Goal: Use online tool/utility: Utilize a website feature to perform a specific function

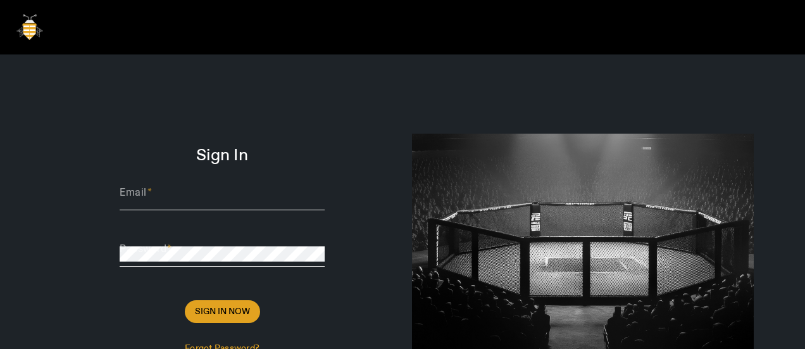
type input "[PERSON_NAME][EMAIL_ADDRESS][DOMAIN_NAME]"
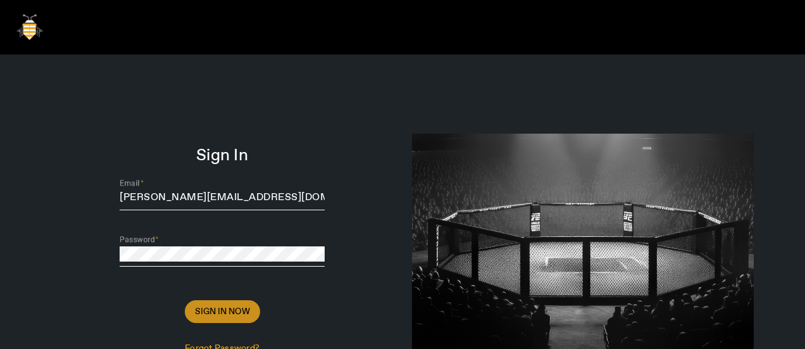
click at [201, 296] on span at bounding box center [222, 311] width 75 height 30
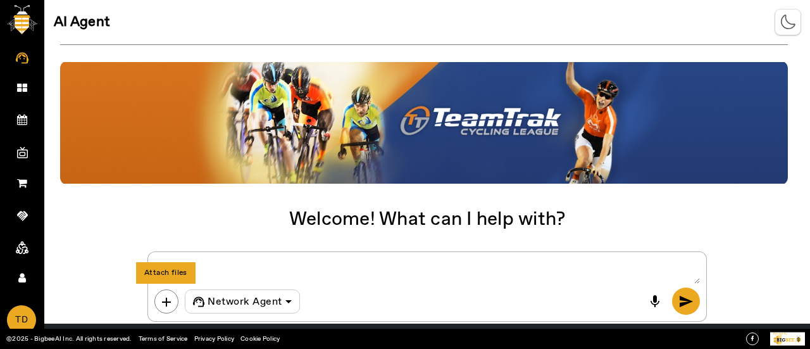
click at [157, 298] on button "add" at bounding box center [166, 301] width 24 height 24
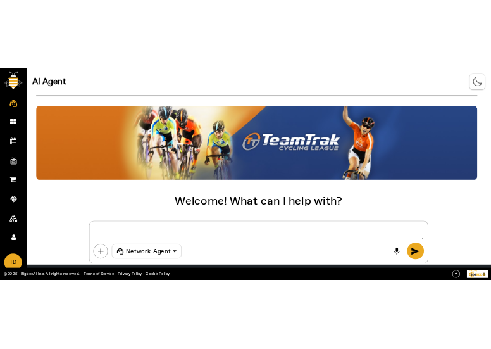
scroll to position [41, 0]
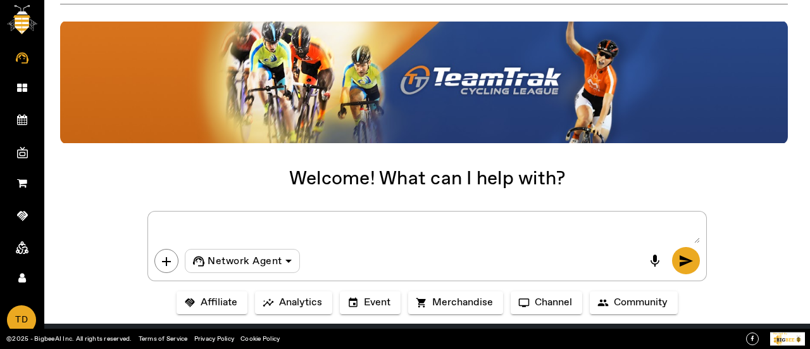
click at [628, 170] on div "Welcome! What can I help with? add Network Agent [PERSON_NAME] send handshake A…" at bounding box center [427, 140] width 766 height 273
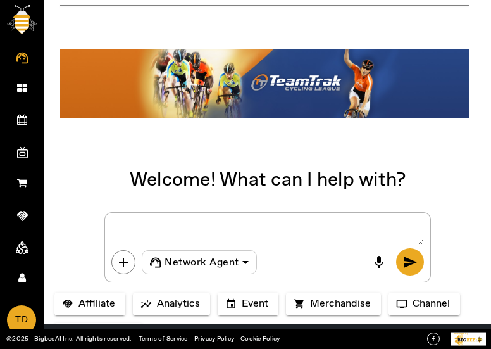
scroll to position [71, 0]
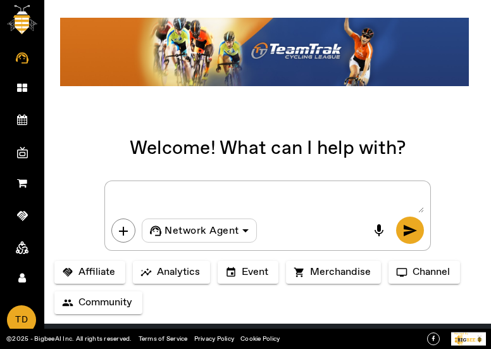
click at [168, 191] on textarea at bounding box center [267, 199] width 312 height 25
type textarea "Create product"
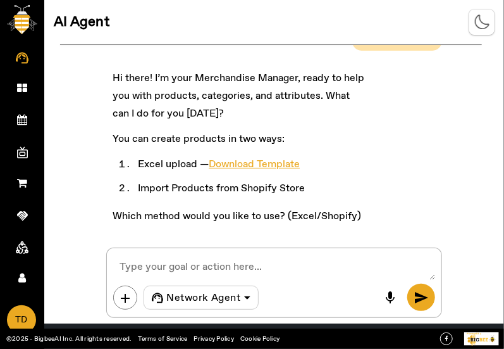
scroll to position [46, 0]
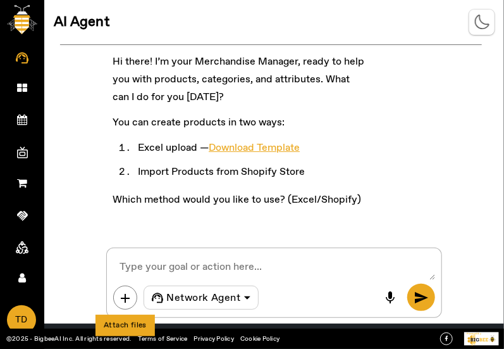
click at [128, 301] on span "add" at bounding box center [125, 297] width 15 height 15
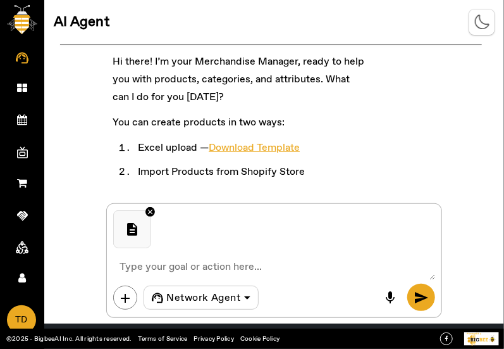
click at [418, 298] on span "send" at bounding box center [421, 297] width 15 height 15
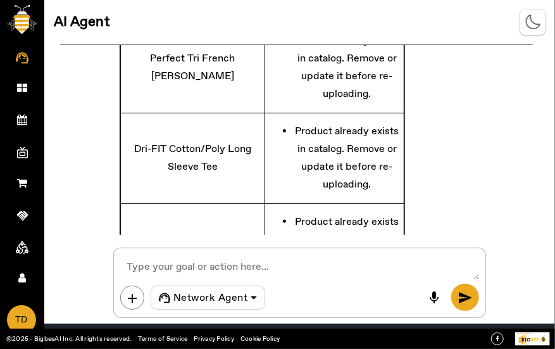
scroll to position [583, 0]
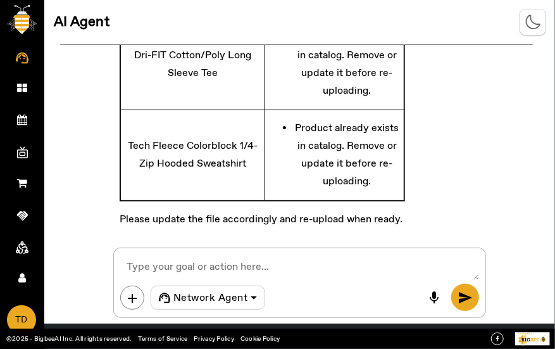
click at [311, 261] on textarea at bounding box center [299, 266] width 359 height 25
type textarea "Import products from shopify"
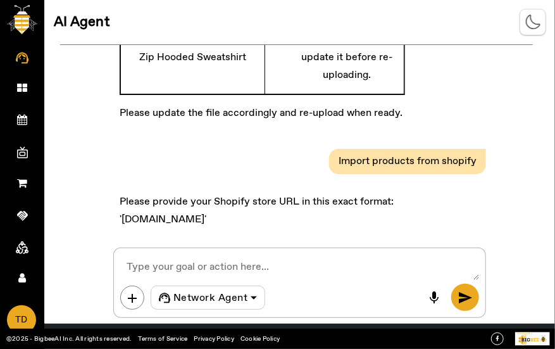
scroll to position [690, 0]
paste textarea "bigbeeai.myshopify.com"
type textarea "bigbeeai.myshopify.com"
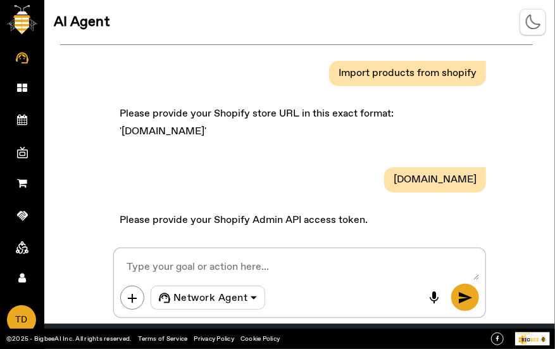
scroll to position [778, 0]
paste textarea "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"
type textarea "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"
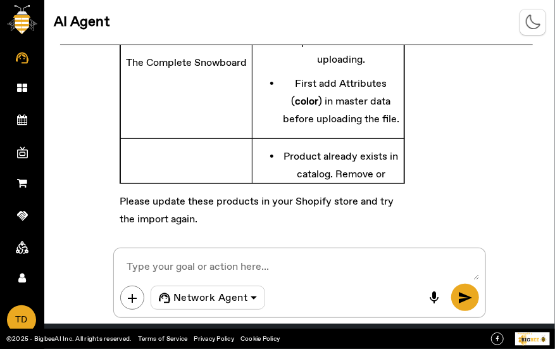
scroll to position [1111, 0]
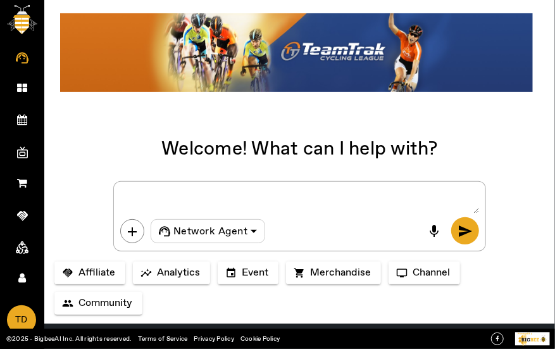
scroll to position [71, 0]
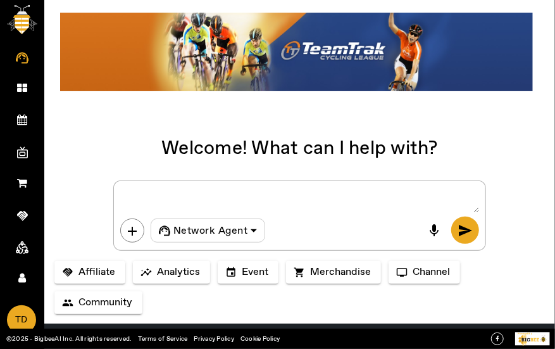
click at [369, 189] on textarea at bounding box center [299, 199] width 359 height 25
type textarea "create product"
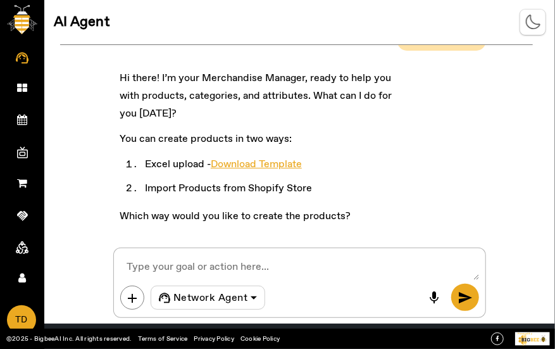
scroll to position [46, 0]
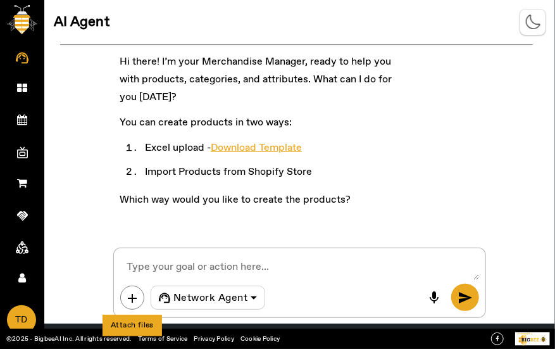
click at [135, 302] on span "add" at bounding box center [132, 297] width 15 height 15
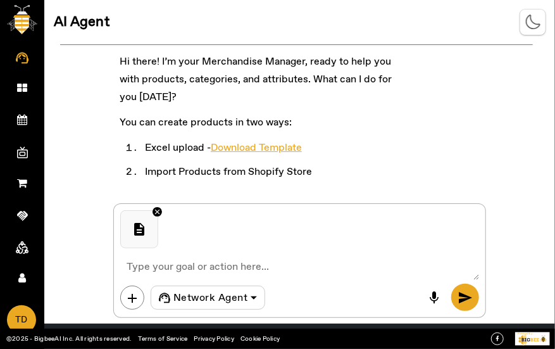
click at [475, 299] on button "send" at bounding box center [465, 297] width 28 height 27
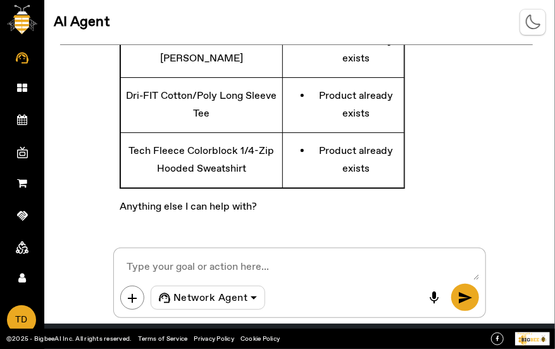
scroll to position [459, 0]
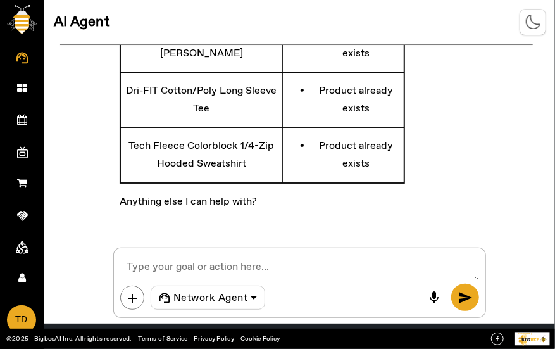
click at [316, 263] on textarea at bounding box center [299, 266] width 359 height 25
type textarea "import from shopify"
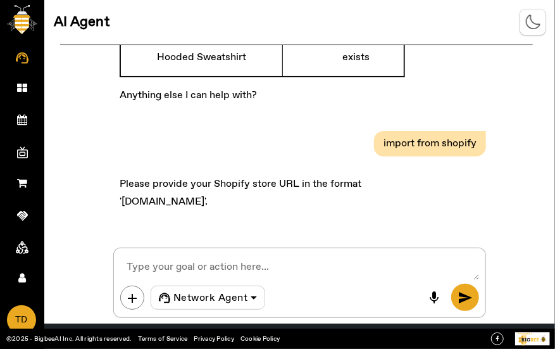
scroll to position [566, 0]
paste textarea "bigbeeai.myshopify.com"
type textarea "bigbeeai.myshopify.com"
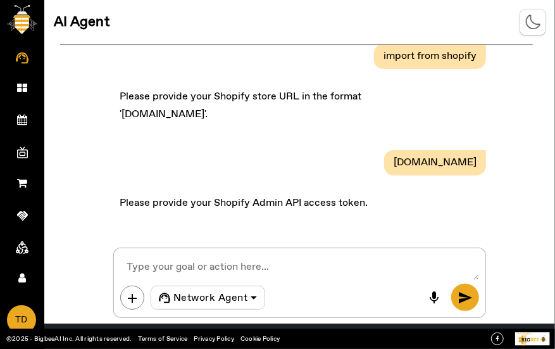
scroll to position [654, 0]
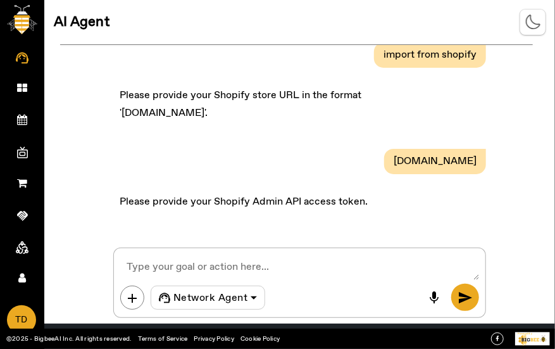
paste textarea "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"
type textarea "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"
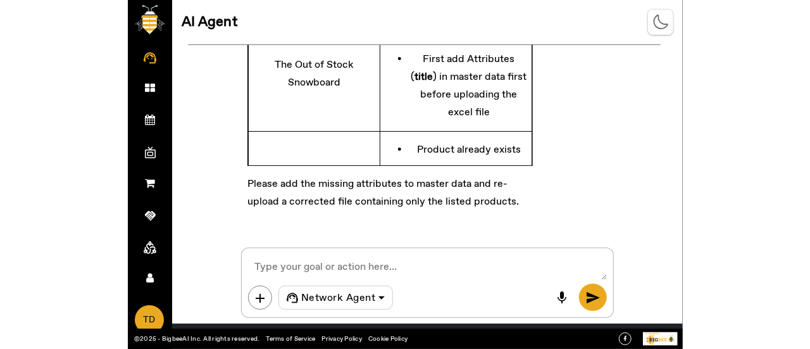
scroll to position [1244, 0]
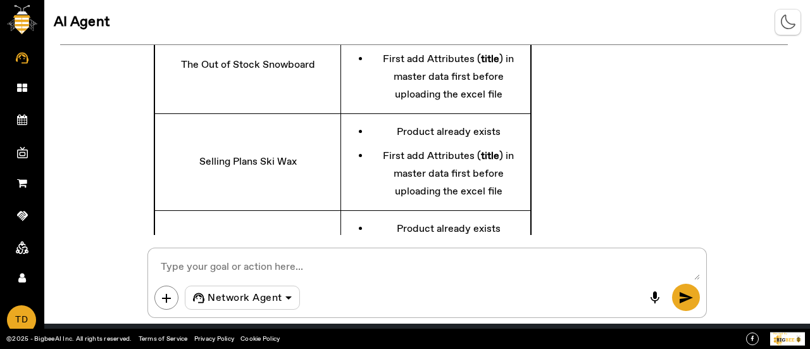
click at [21, 16] on img at bounding box center [22, 19] width 30 height 29
click at [12, 89] on link "Dashboard" at bounding box center [22, 87] width 44 height 32
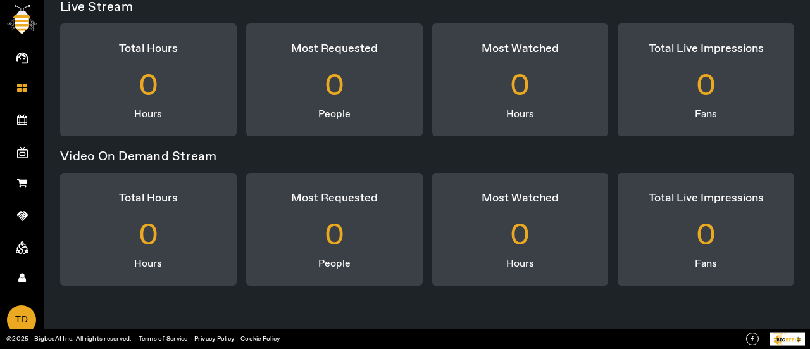
scroll to position [83, 0]
